Goal: Task Accomplishment & Management: Manage account settings

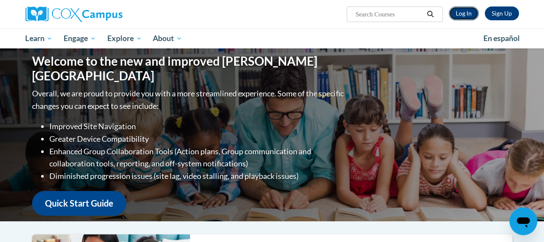
click at [461, 19] on link "Log In" at bounding box center [463, 13] width 30 height 14
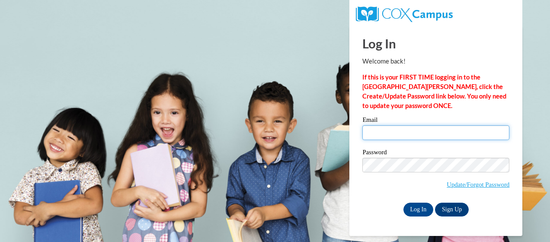
click at [383, 131] on input "Email" at bounding box center [435, 132] width 147 height 15
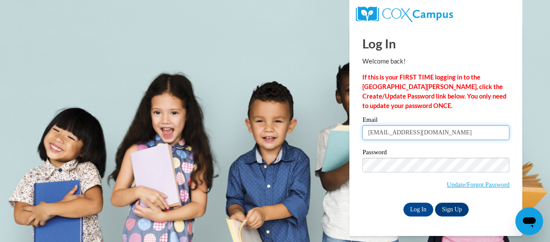
type input "[EMAIL_ADDRESS][DOMAIN_NAME]"
click at [317, 188] on body "Log In Welcome back! If this is your FIRST TIME logging in to the [GEOGRAPHIC_D…" at bounding box center [275, 121] width 550 height 242
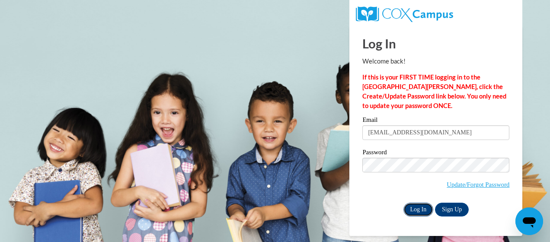
click at [409, 205] on input "Log In" at bounding box center [418, 210] width 30 height 14
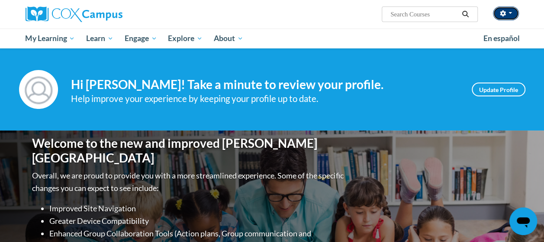
click at [502, 11] on icon "button" at bounding box center [502, 13] width 6 height 6
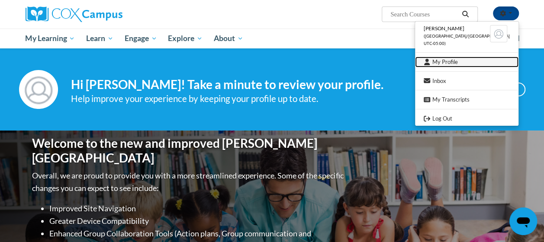
click at [452, 62] on link "My Profile" at bounding box center [466, 62] width 103 height 11
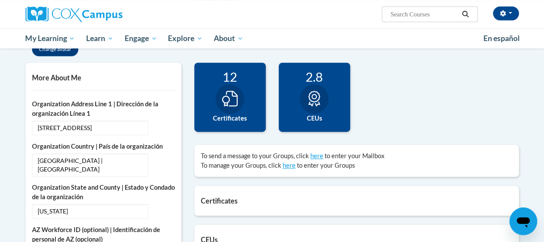
scroll to position [173, 0]
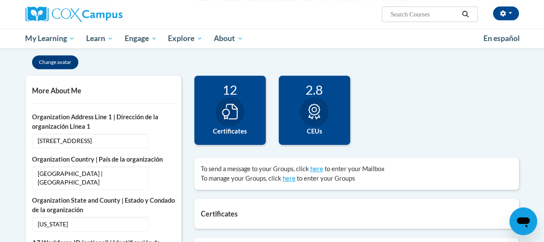
click at [228, 112] on icon at bounding box center [230, 112] width 16 height 16
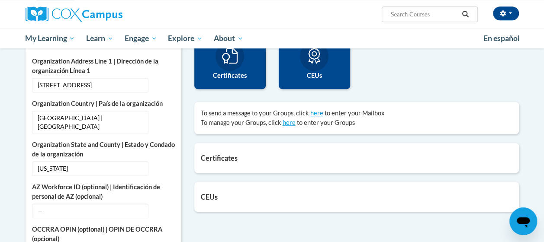
scroll to position [259, 0]
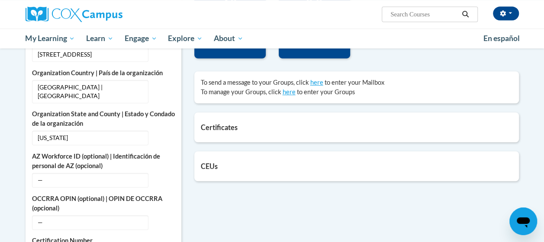
click at [219, 125] on h5 "Certificates" at bounding box center [356, 127] width 311 height 8
click at [246, 129] on h5 "Certificates" at bounding box center [356, 127] width 311 height 8
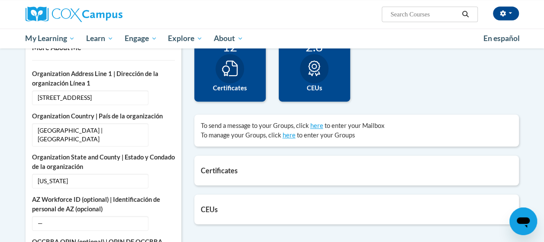
scroll to position [130, 0]
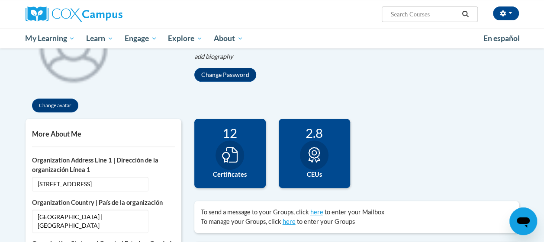
drag, startPoint x: 249, startPoint y: 143, endPoint x: 227, endPoint y: 147, distance: 22.5
click at [247, 144] on div "12 Certificates" at bounding box center [229, 153] width 71 height 69
click at [226, 163] on div at bounding box center [229, 155] width 29 height 29
click at [310, 144] on div at bounding box center [314, 155] width 29 height 29
click at [205, 153] on div "12 Certificates" at bounding box center [229, 153] width 71 height 69
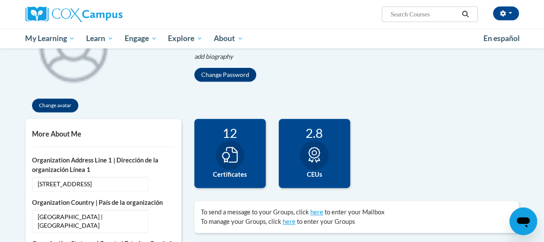
click at [234, 170] on label "Certificates" at bounding box center [230, 175] width 58 height 10
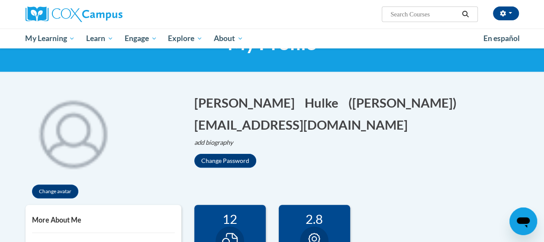
scroll to position [43, 0]
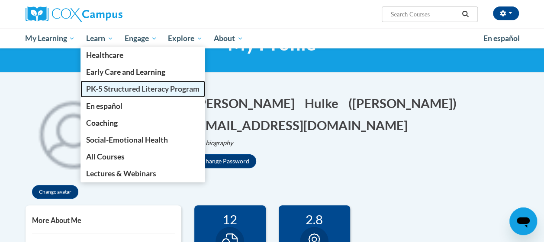
click at [116, 83] on link "PK-5 Structured Literacy Program" at bounding box center [142, 88] width 125 height 17
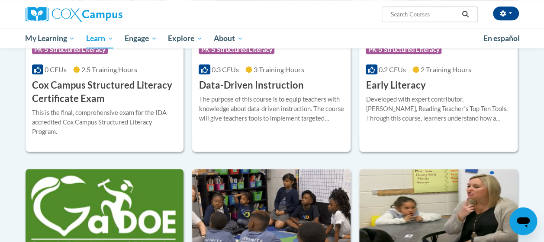
scroll to position [389, 0]
